Goal: Information Seeking & Learning: Learn about a topic

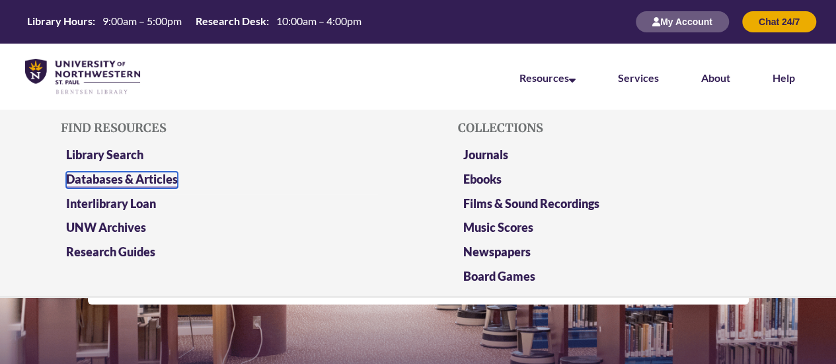
click at [135, 182] on link "Databases & Articles" at bounding box center [122, 180] width 112 height 17
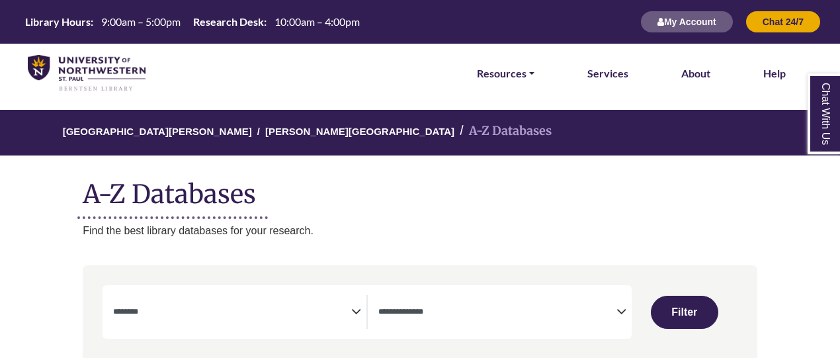
select select "Database Subject Filter"
select select "Database Types Filter"
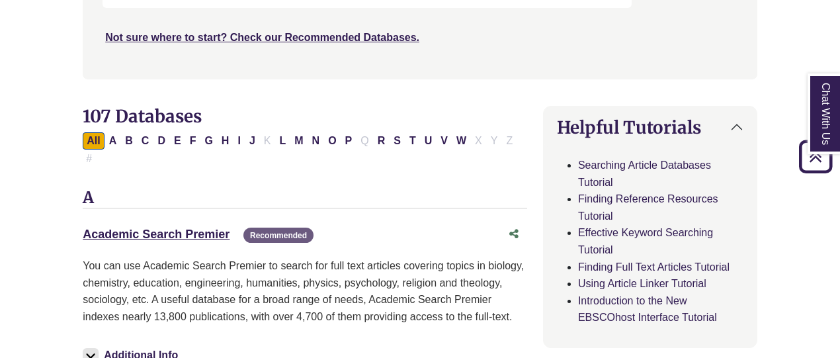
scroll to position [397, 0]
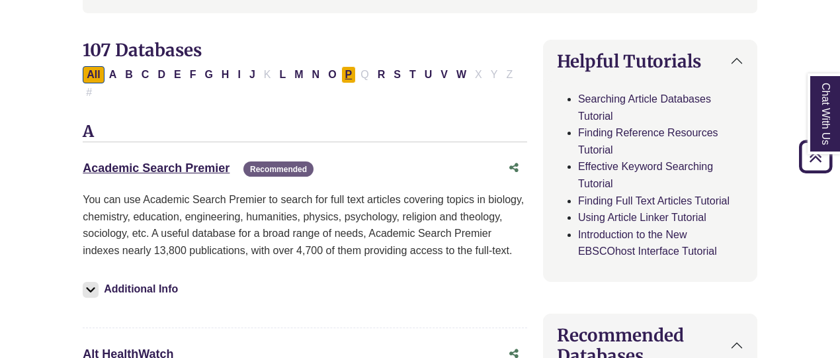
click at [341, 70] on button "P" at bounding box center [348, 74] width 15 height 17
select select "Database Subject Filter"
select select "Database Types Filter"
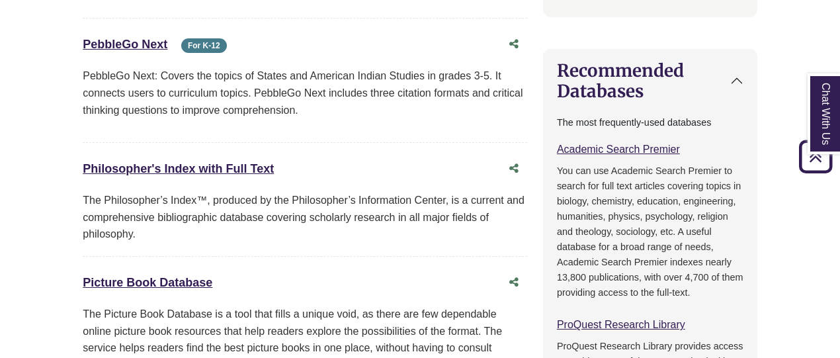
scroll to position [397, 0]
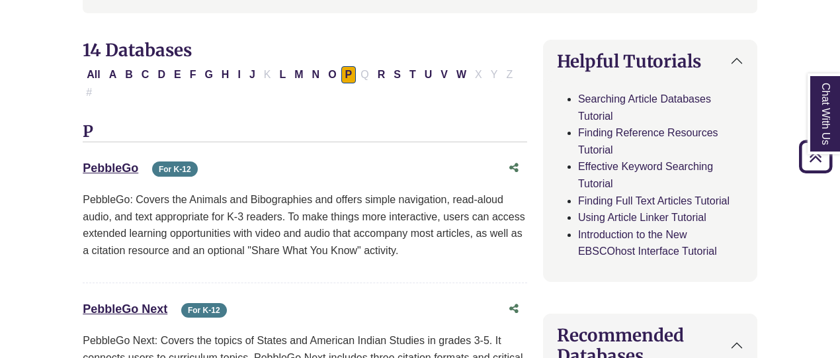
select select "Database Subject Filter"
select select "Database Types Filter"
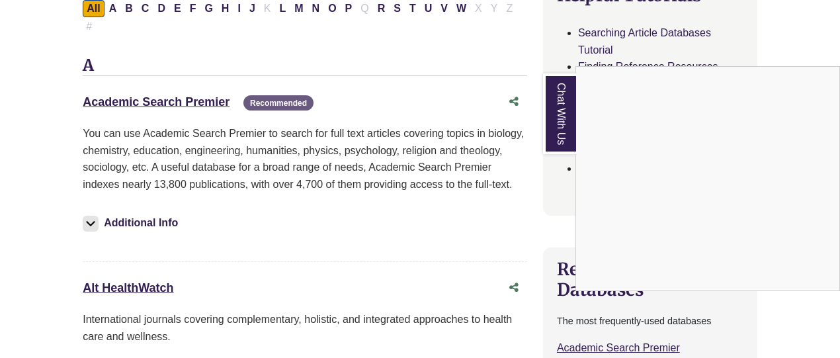
scroll to position [264, 0]
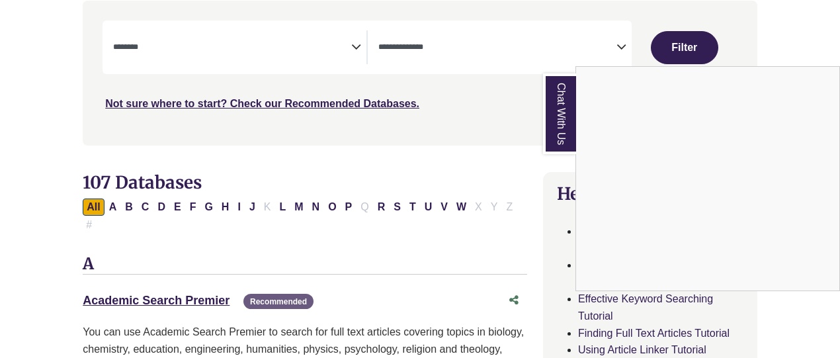
click at [341, 208] on div "Chat With Us" at bounding box center [420, 179] width 840 height 358
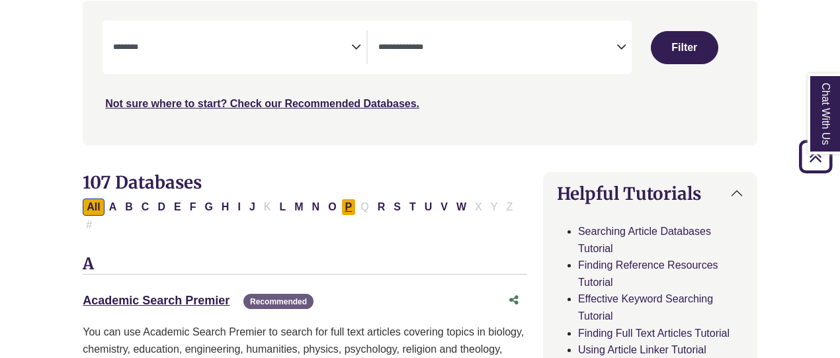
click at [341, 208] on button "P" at bounding box center [348, 206] width 15 height 17
select select "Database Subject Filter"
select select "Database Types Filter"
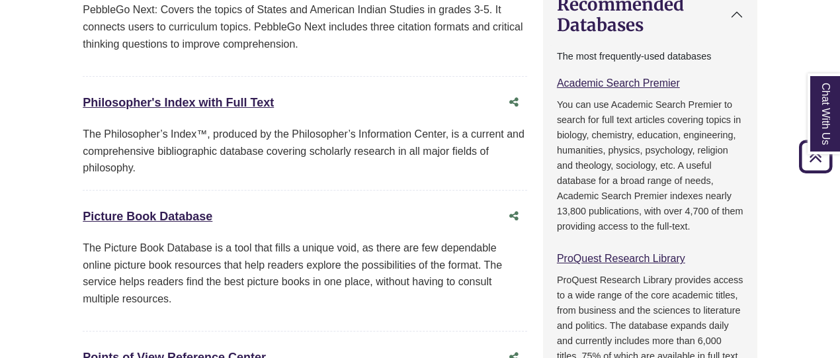
scroll to position [860, 0]
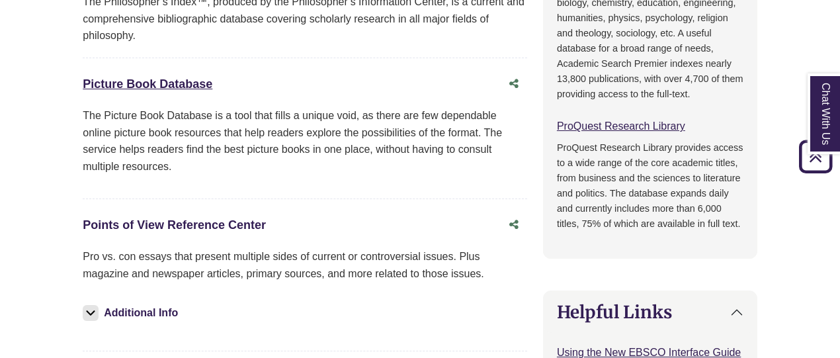
click at [163, 218] on link "Points of View Reference Center This link opens in a new window" at bounding box center [174, 224] width 183 height 13
